Goal: Transaction & Acquisition: Purchase product/service

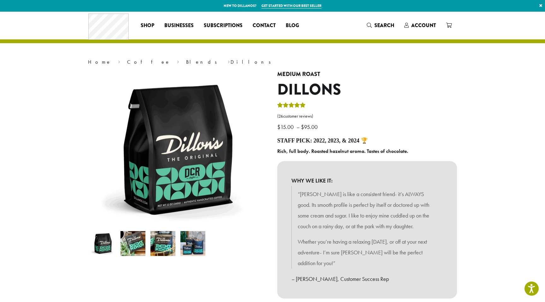
click at [165, 248] on img at bounding box center [162, 243] width 25 height 25
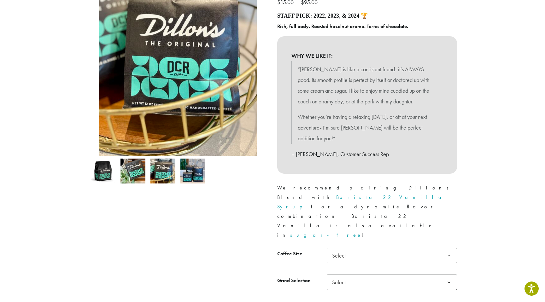
scroll to position [124, 0]
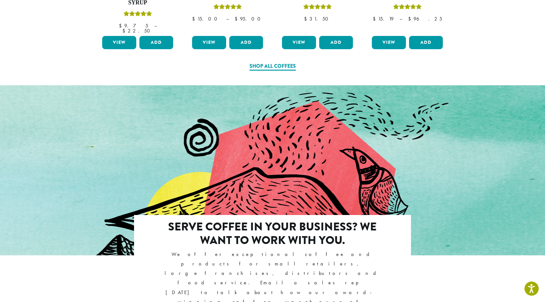
scroll to position [401, 0]
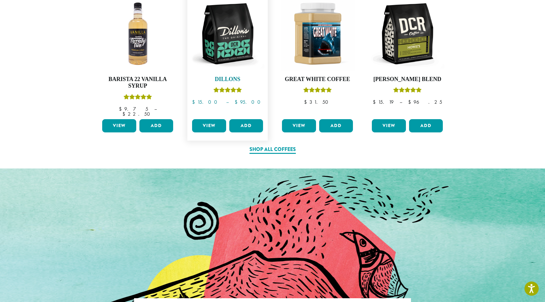
click at [227, 26] on img at bounding box center [227, 34] width 74 height 74
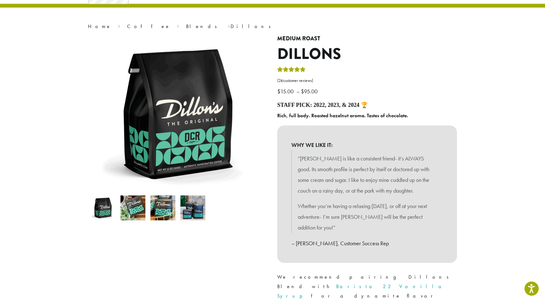
scroll to position [37, 0]
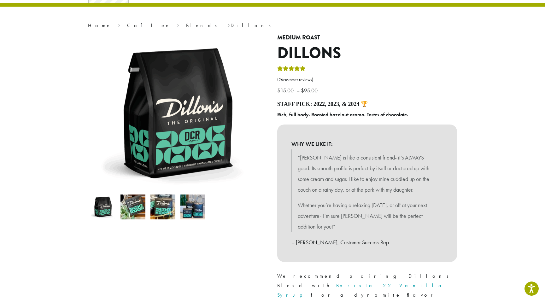
click at [165, 210] on img at bounding box center [162, 206] width 25 height 25
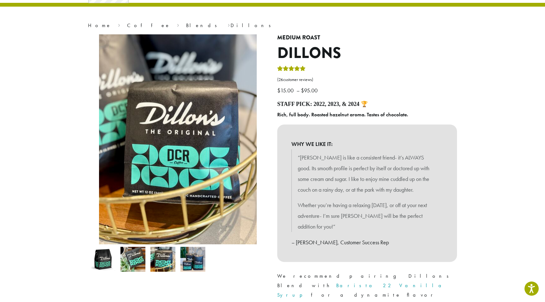
click at [196, 258] on img at bounding box center [192, 259] width 25 height 25
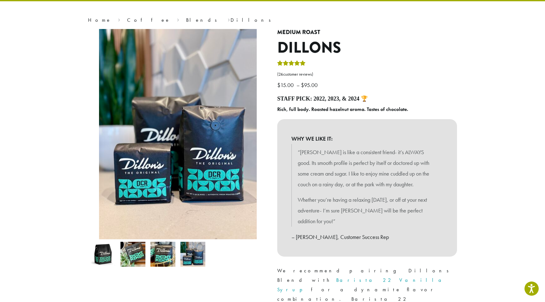
scroll to position [42, 0]
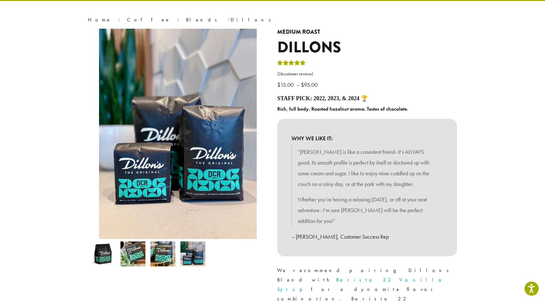
click at [140, 263] on img at bounding box center [132, 253] width 25 height 25
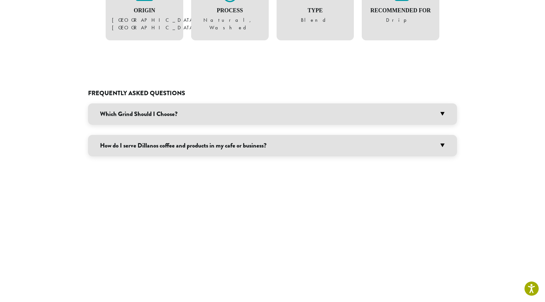
scroll to position [497, 0]
